Goal: Information Seeking & Learning: Find specific fact

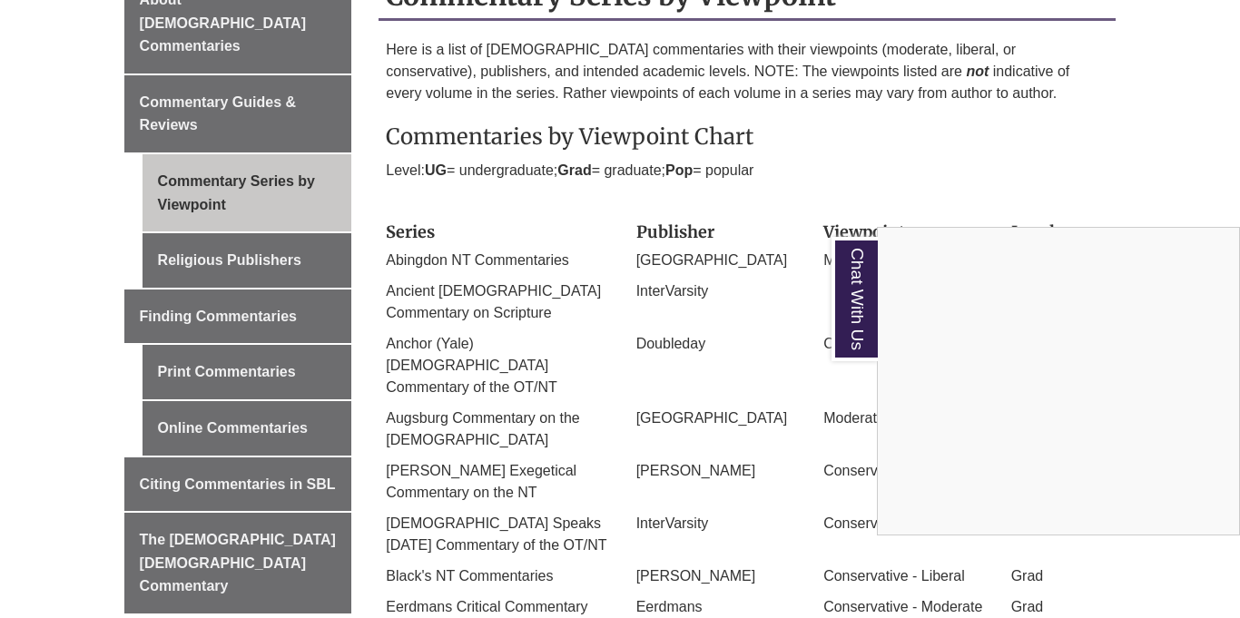
scroll to position [558, 0]
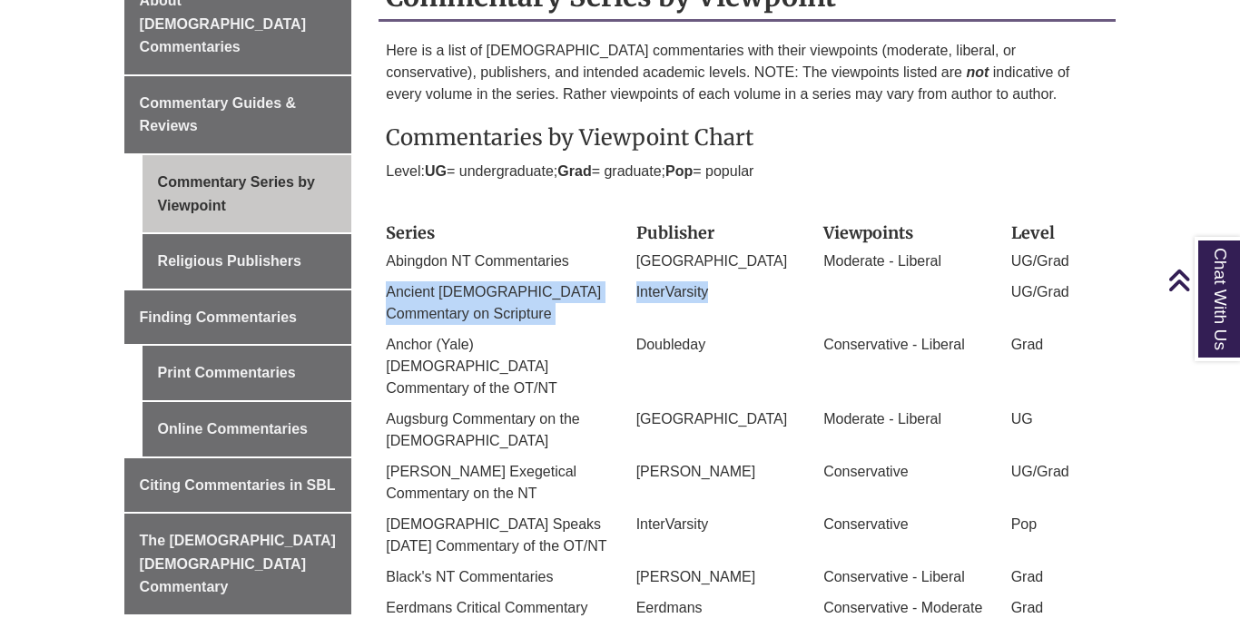
drag, startPoint x: 386, startPoint y: 275, endPoint x: 710, endPoint y: 278, distance: 324.0
click at [710, 281] on div "Ancient [DEMOGRAPHIC_DATA] Commentary on Scripture InterVarsity UG/Grad" at bounding box center [747, 307] width 750 height 53
copy div "Ancient [DEMOGRAPHIC_DATA] Commentary on Scripture InterVarsity"
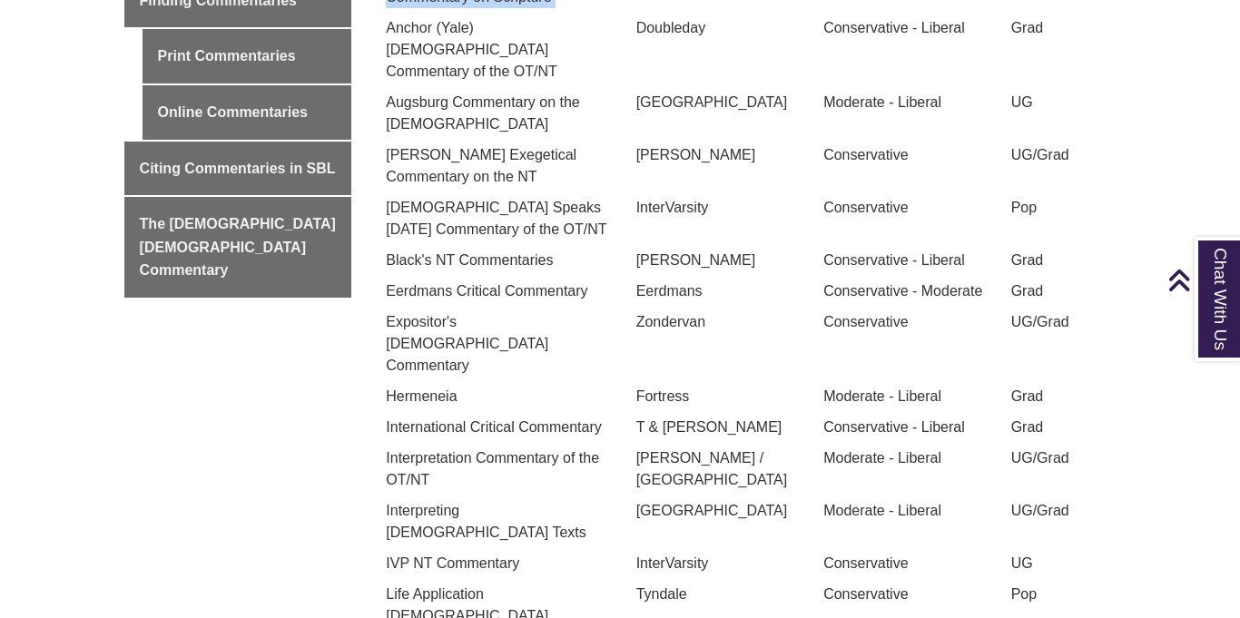
scroll to position [879, 0]
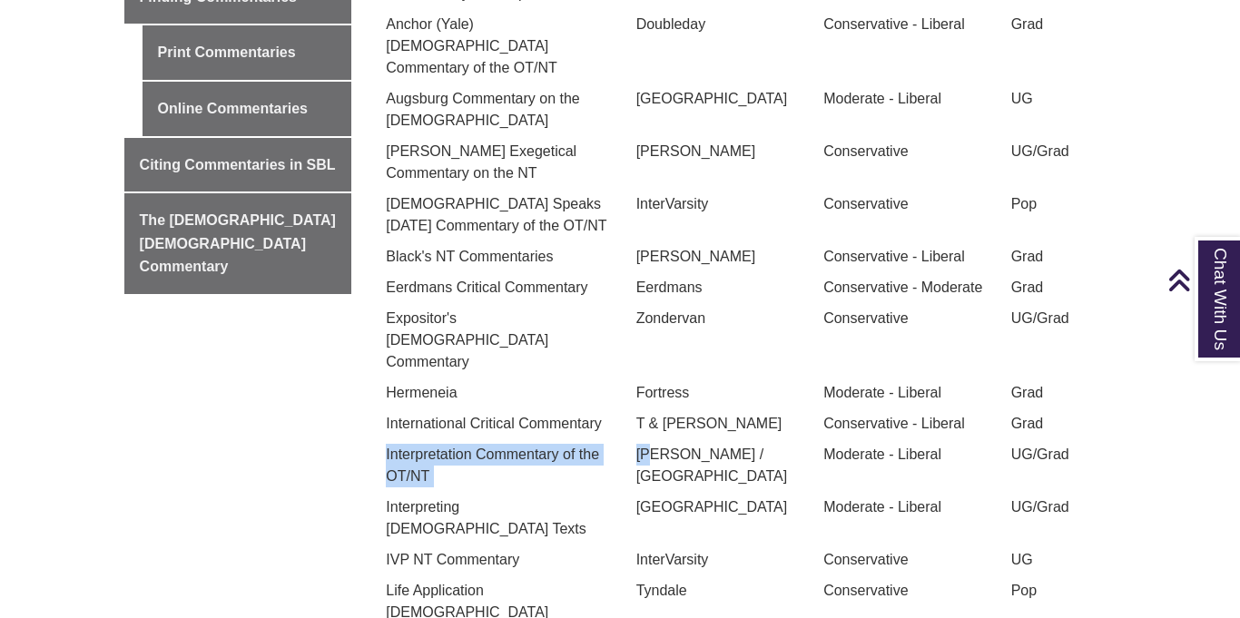
drag, startPoint x: 388, startPoint y: 352, endPoint x: 652, endPoint y: 359, distance: 264.2
click at [652, 444] on div "Interpretation Commentary of the OT/NT [PERSON_NAME] / Westminster Moderate - L…" at bounding box center [747, 470] width 750 height 53
click at [652, 444] on div "[PERSON_NAME] / [GEOGRAPHIC_DATA]" at bounding box center [717, 470] width 188 height 53
drag, startPoint x: 388, startPoint y: 348, endPoint x: 540, endPoint y: 359, distance: 152.9
click at [540, 444] on p "Interpretation Commentary of the OT/NT" at bounding box center [497, 466] width 222 height 44
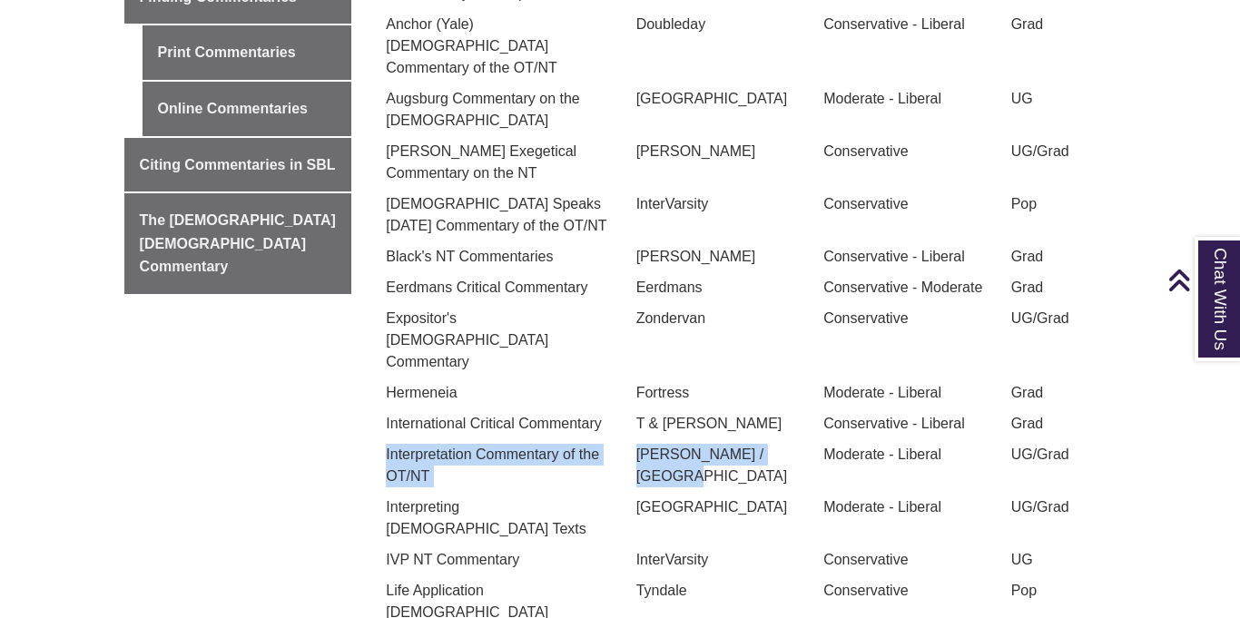
drag, startPoint x: 385, startPoint y: 349, endPoint x: 796, endPoint y: 351, distance: 411.2
click at [796, 444] on div "Interpretation Commentary of the OT/NT [PERSON_NAME] / Westminster Moderate - L…" at bounding box center [747, 470] width 750 height 53
copy div "Interpretation Commentary of the OT/NT [PERSON_NAME] / [GEOGRAPHIC_DATA]"
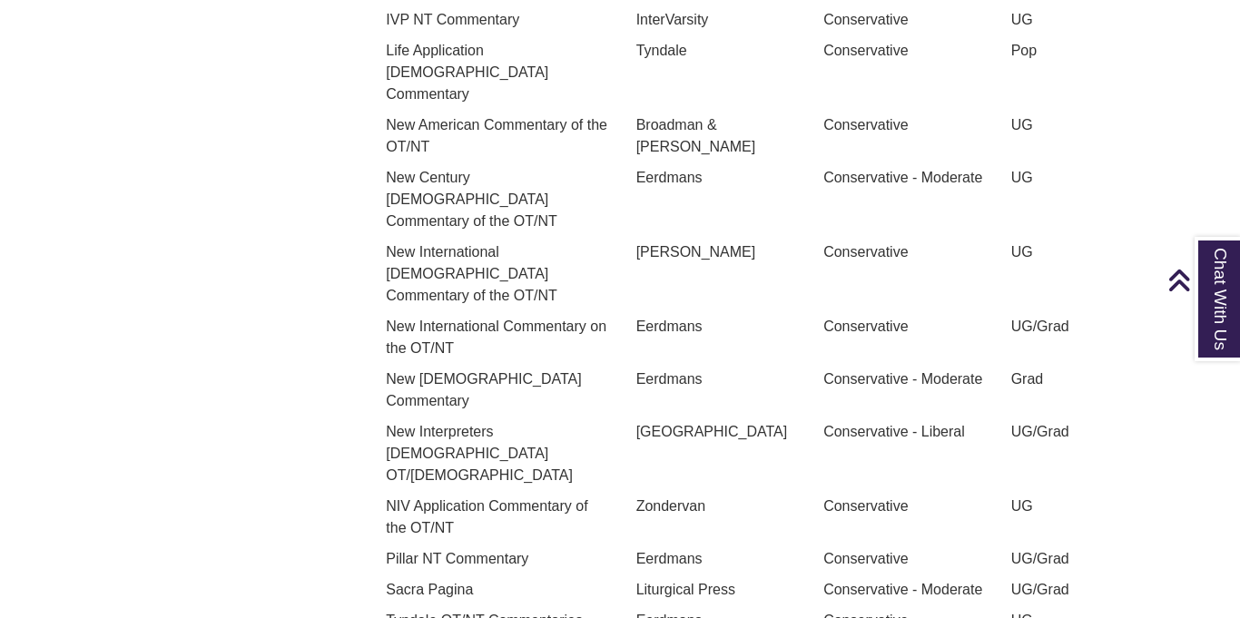
scroll to position [1420, 0]
